Goal: Information Seeking & Learning: Understand process/instructions

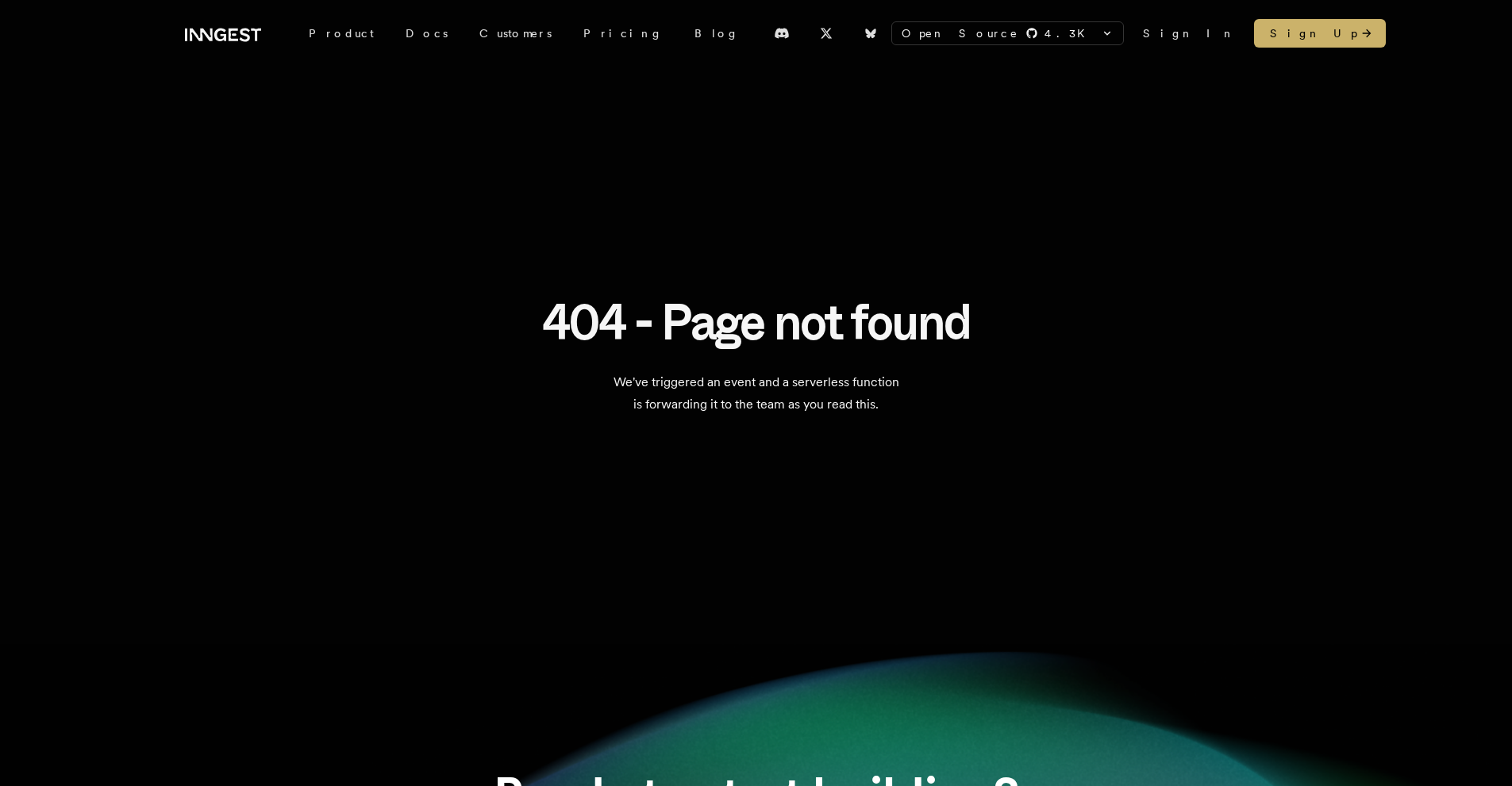
click at [450, 307] on div "404 - Page not found We've triggered an event and a serverless function is forw…" at bounding box center [755, 355] width 1142 height 273
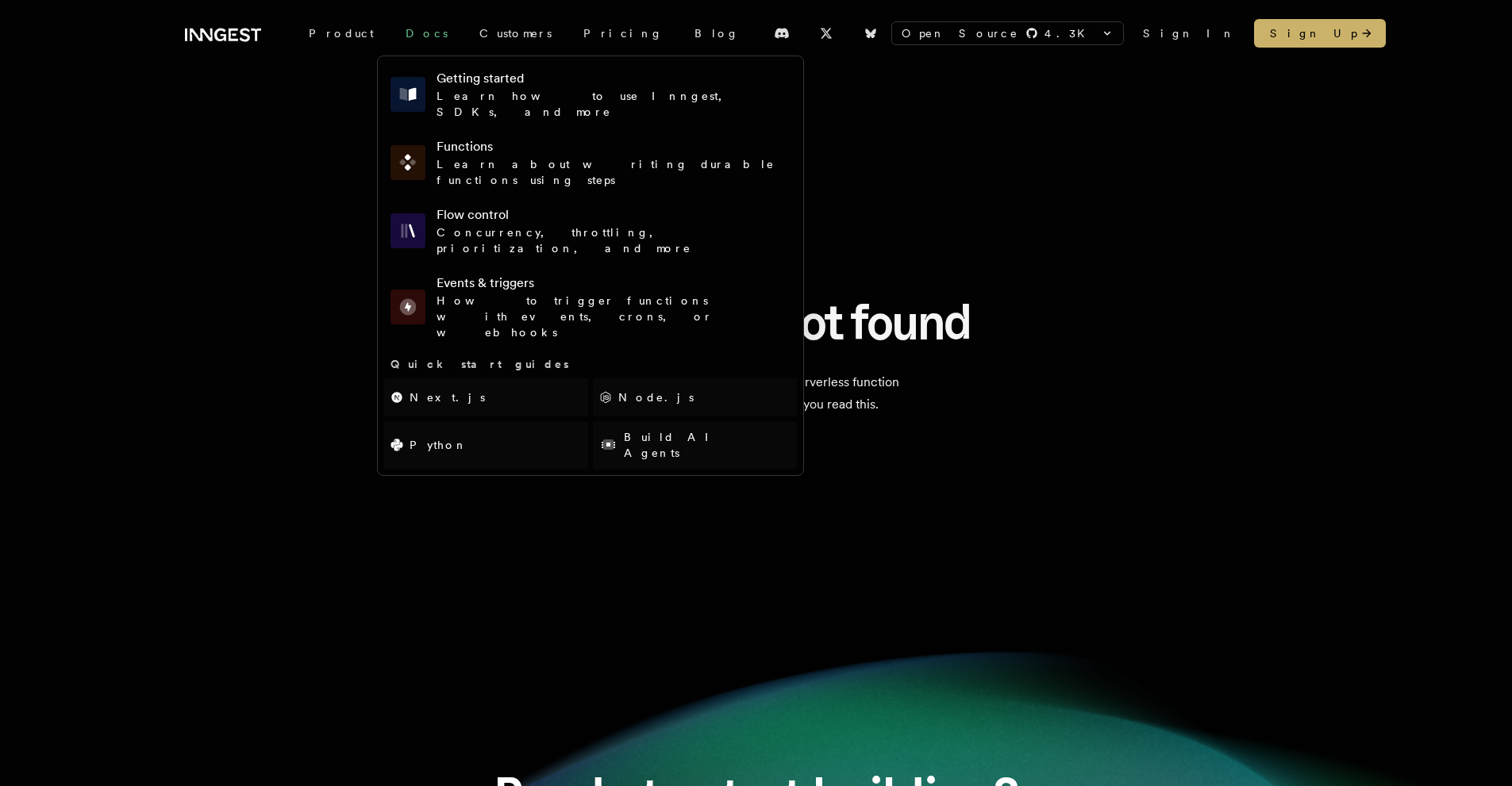
click at [400, 30] on link "Docs" at bounding box center [427, 34] width 73 height 29
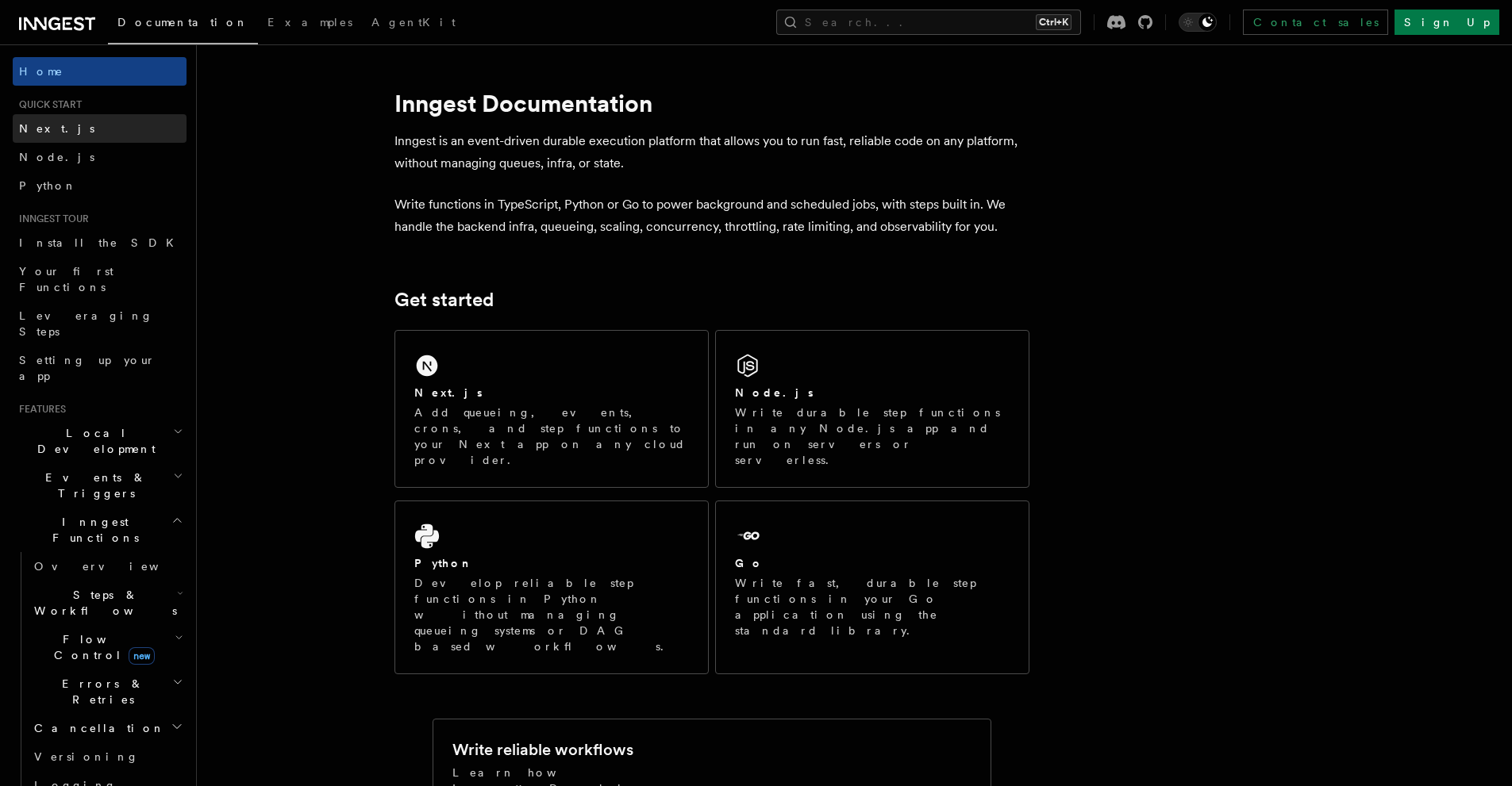
click at [61, 135] on link "Next.js" at bounding box center [99, 128] width 174 height 29
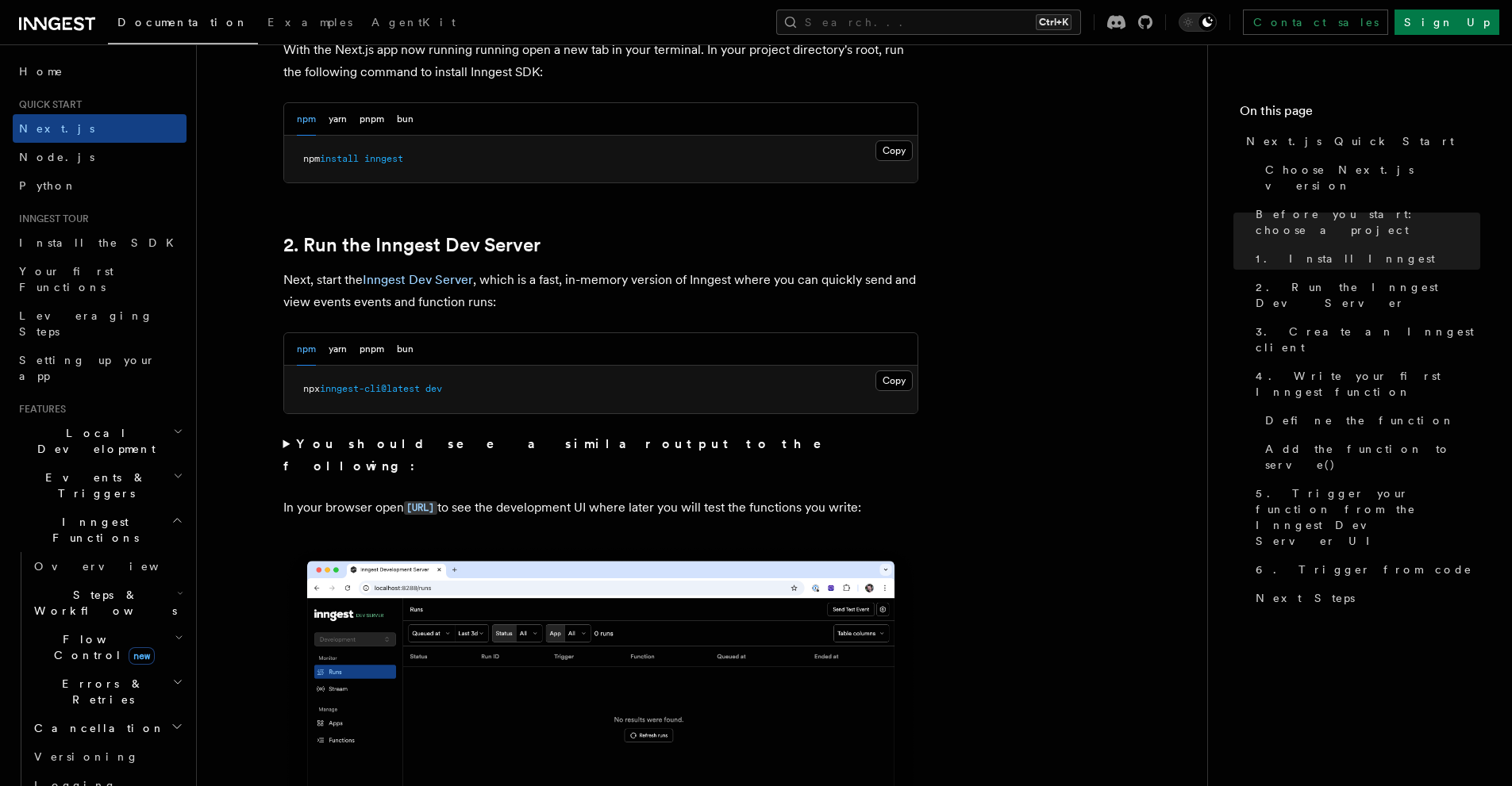
scroll to position [944, 0]
drag, startPoint x: 760, startPoint y: 322, endPoint x: 804, endPoint y: 388, distance: 79.3
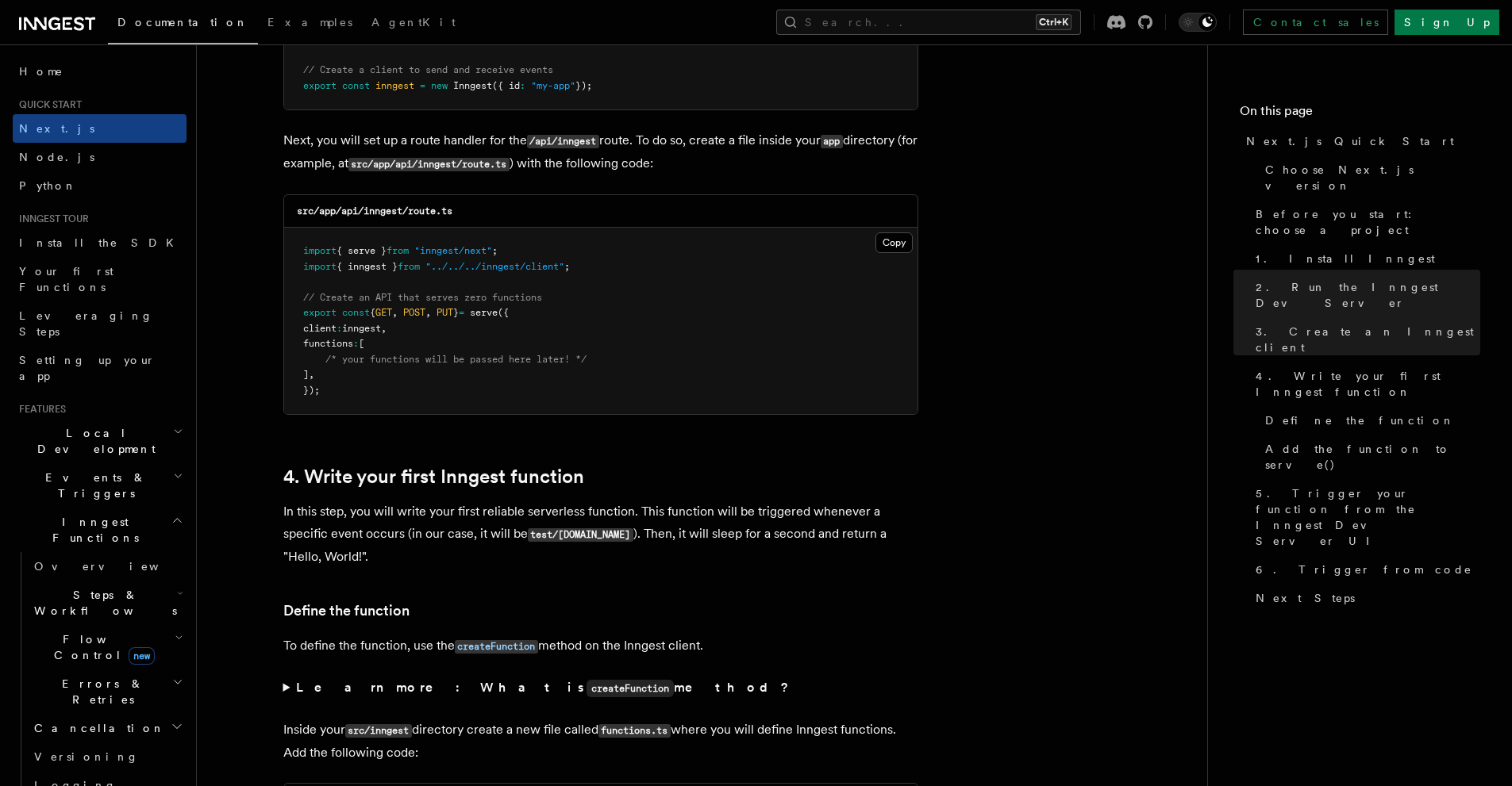
scroll to position [2159, 0]
click at [885, 249] on button "Copy Copied" at bounding box center [893, 243] width 38 height 20
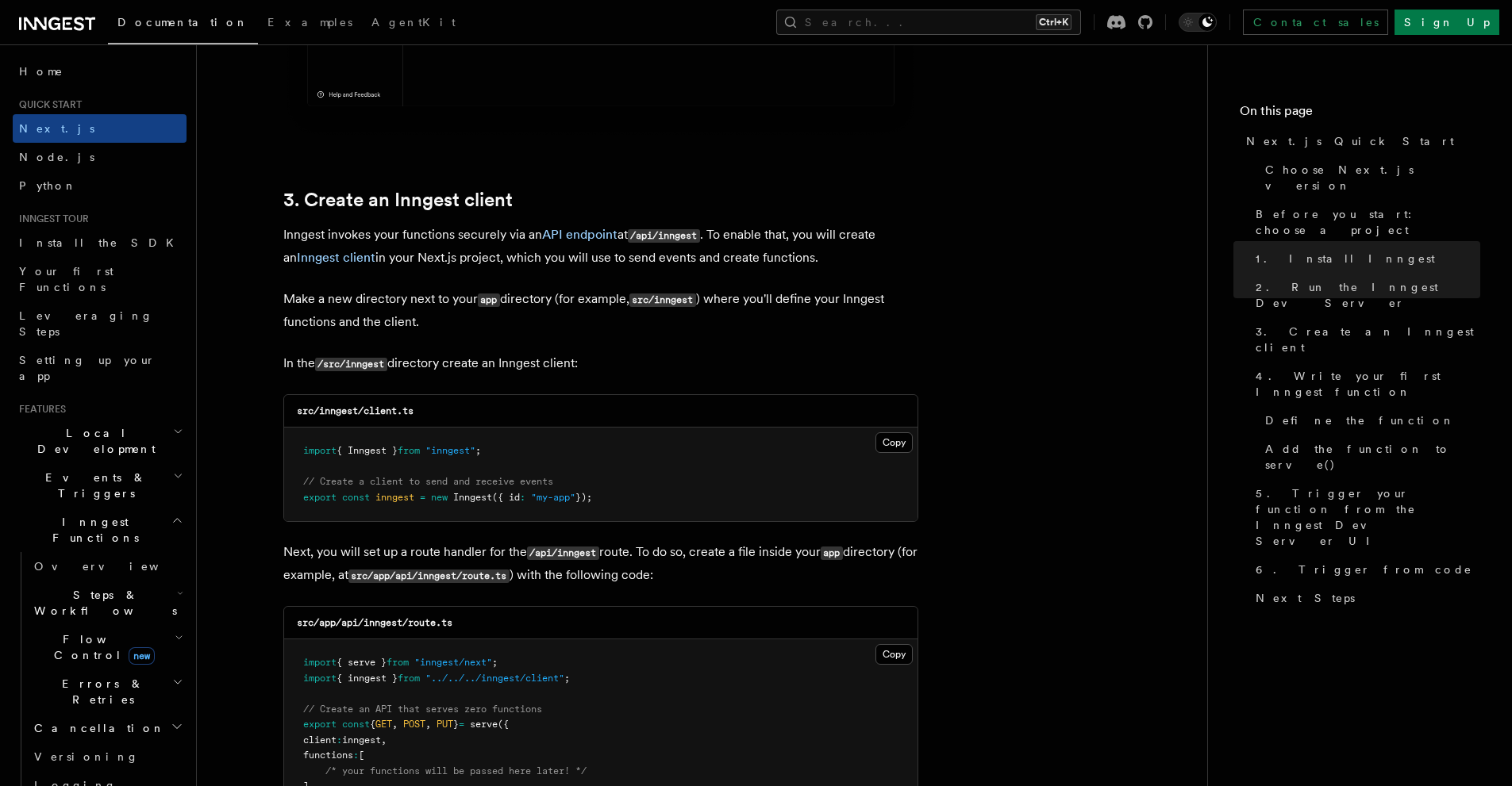
scroll to position [1749, 0]
click at [888, 448] on button "Copy Copied" at bounding box center [893, 443] width 38 height 20
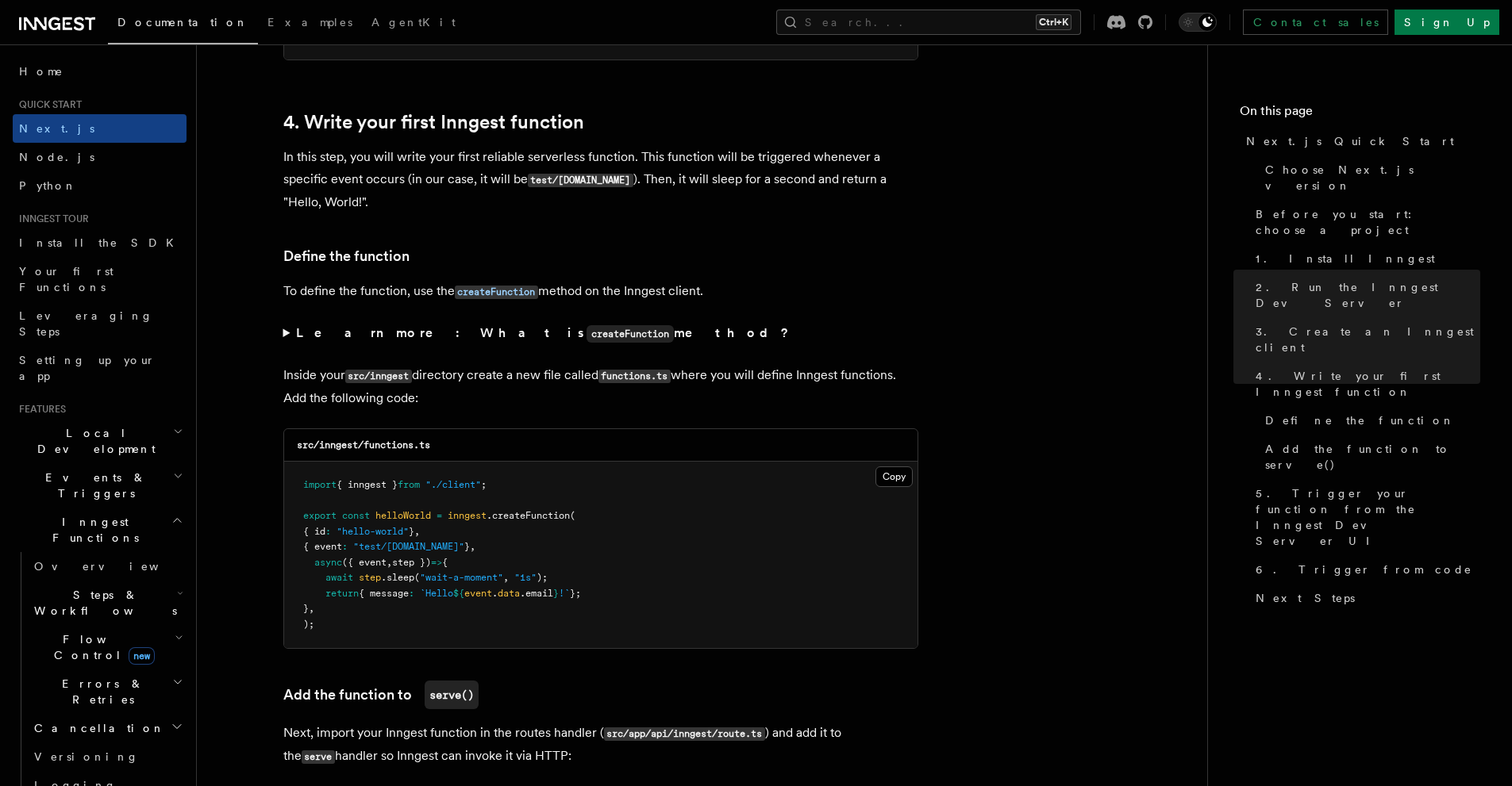
scroll to position [2516, 0]
click at [881, 476] on button "Copy Copied" at bounding box center [893, 475] width 38 height 20
click at [907, 482] on button "Copy Copied" at bounding box center [893, 475] width 38 height 20
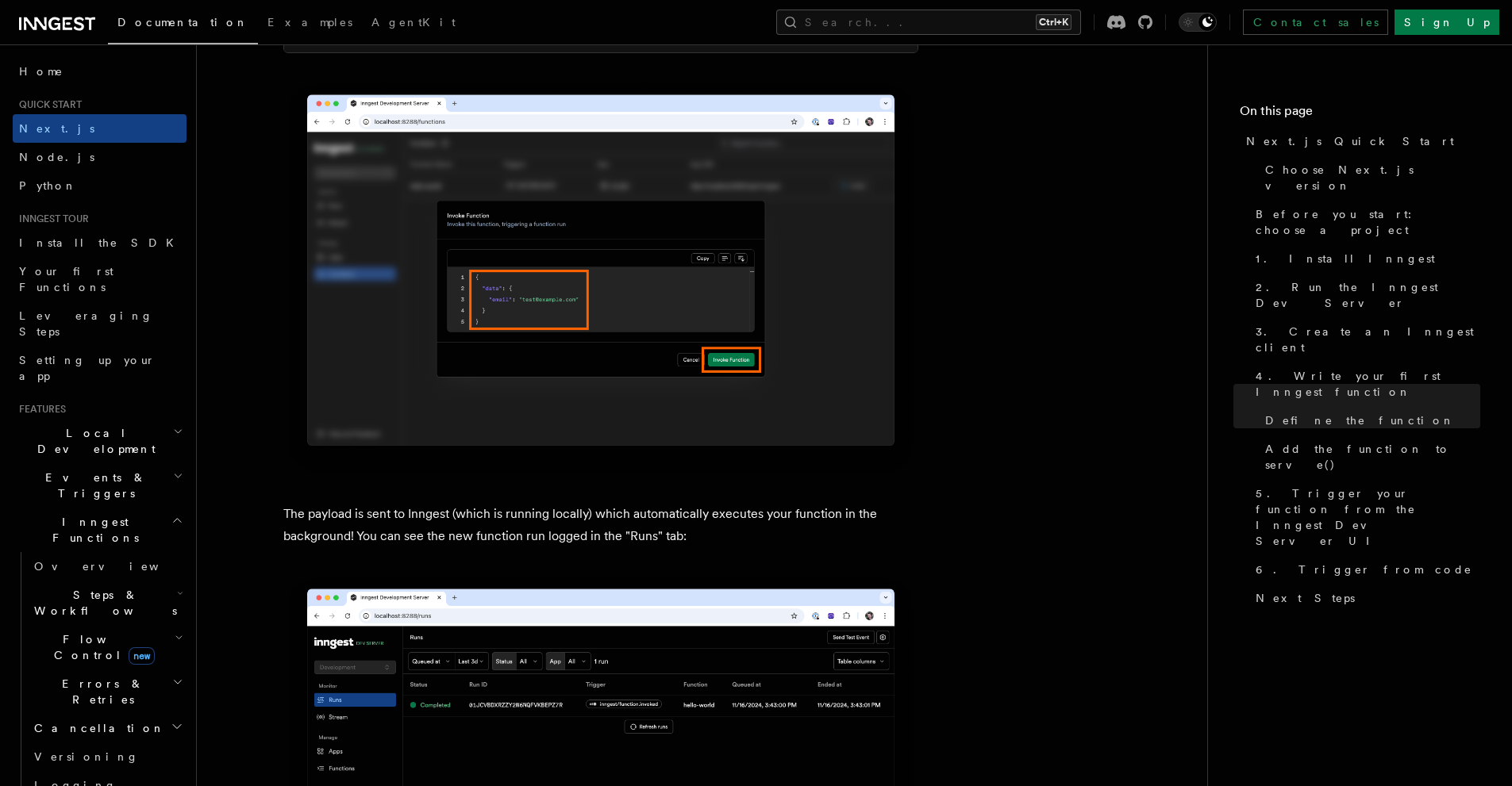
scroll to position [4950, 0]
